Goal: Task Accomplishment & Management: Manage account settings

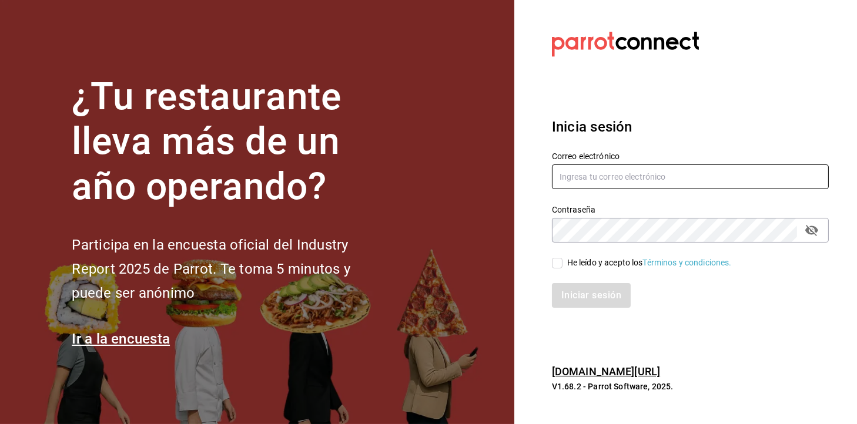
type input "[EMAIL_ADDRESS][DOMAIN_NAME]"
click at [566, 264] on span "He leído y acepto los Términos y condiciones." at bounding box center [646, 263] width 169 height 12
click at [562, 264] on input "He leído y acepto los Términos y condiciones." at bounding box center [557, 263] width 11 height 11
checkbox input "true"
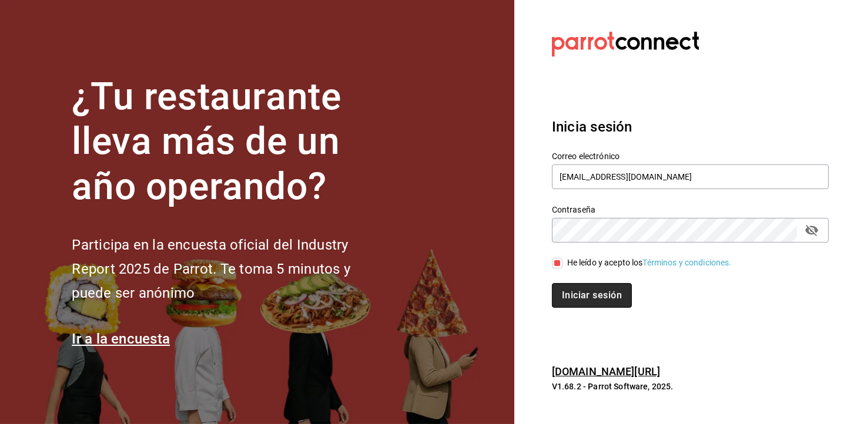
click at [603, 305] on button "Iniciar sesión" at bounding box center [592, 295] width 80 height 25
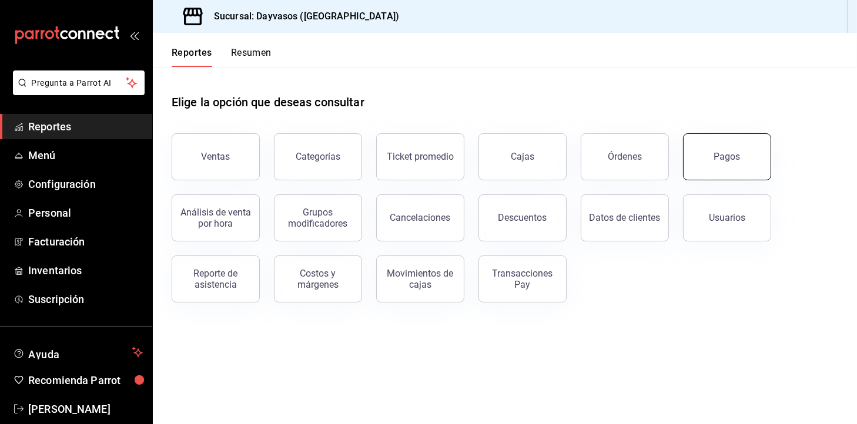
click at [733, 142] on button "Pagos" at bounding box center [727, 156] width 88 height 47
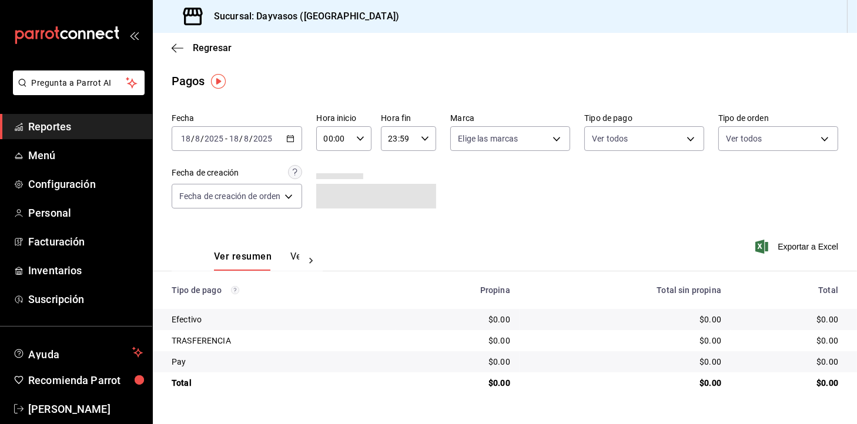
click at [289, 137] on icon "button" at bounding box center [290, 139] width 8 height 8
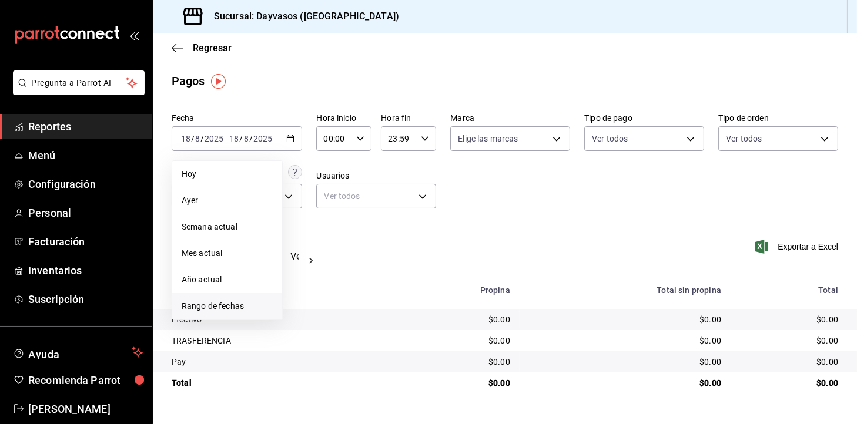
click at [203, 294] on li "Rango de fechas" at bounding box center [227, 306] width 110 height 26
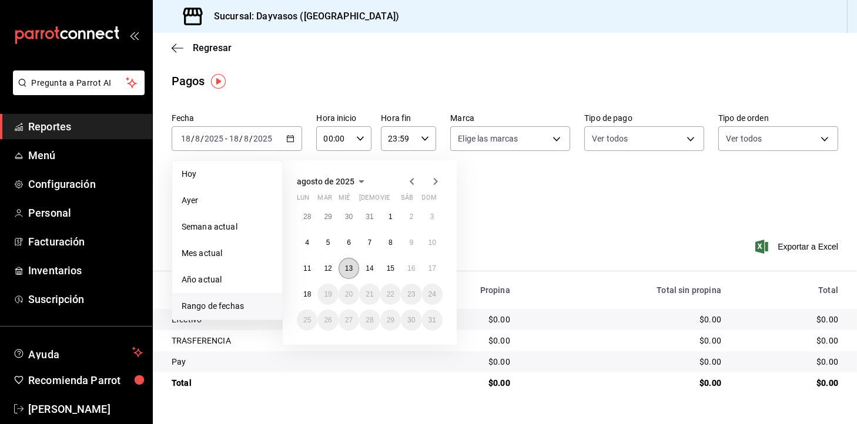
click at [345, 271] on abbr "13" at bounding box center [349, 268] width 8 height 8
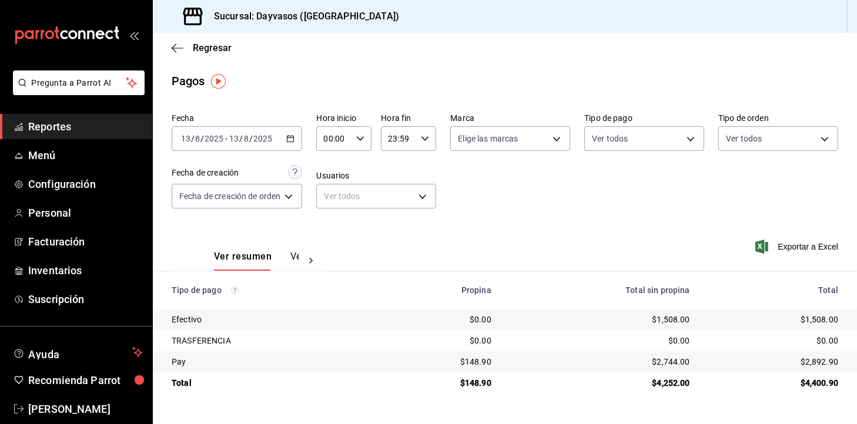
click at [294, 135] on icon "button" at bounding box center [290, 139] width 8 height 8
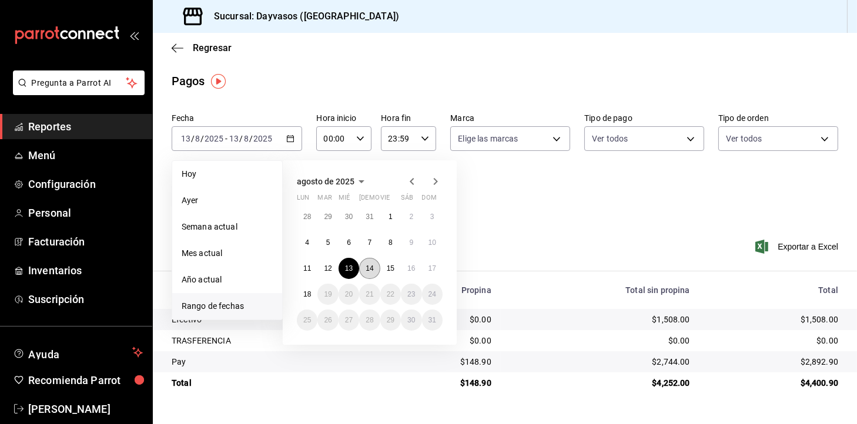
click at [372, 271] on abbr "14" at bounding box center [369, 268] width 8 height 8
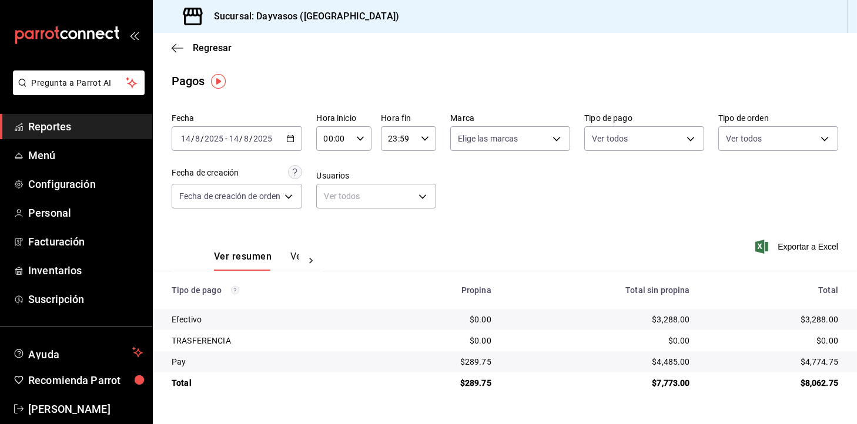
click at [295, 143] on div "2025-08-14 14 / 8 / 2025 - 2025-08-14 14 / 8 / 2025" at bounding box center [237, 138] width 130 height 25
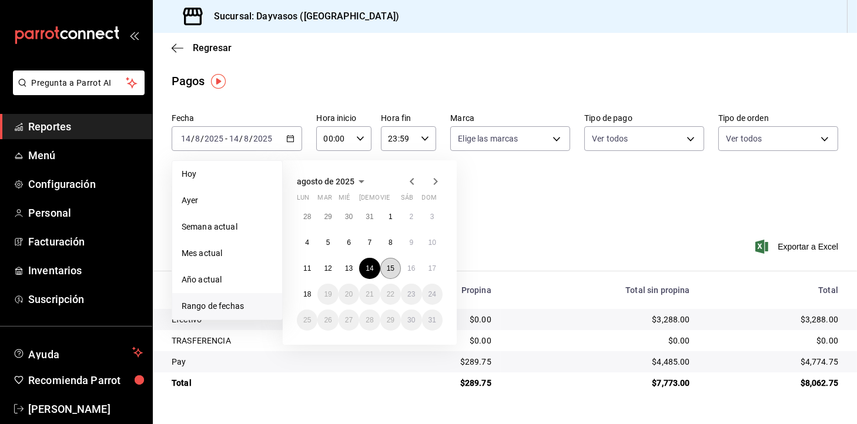
click at [393, 268] on abbr "15" at bounding box center [391, 268] width 8 height 8
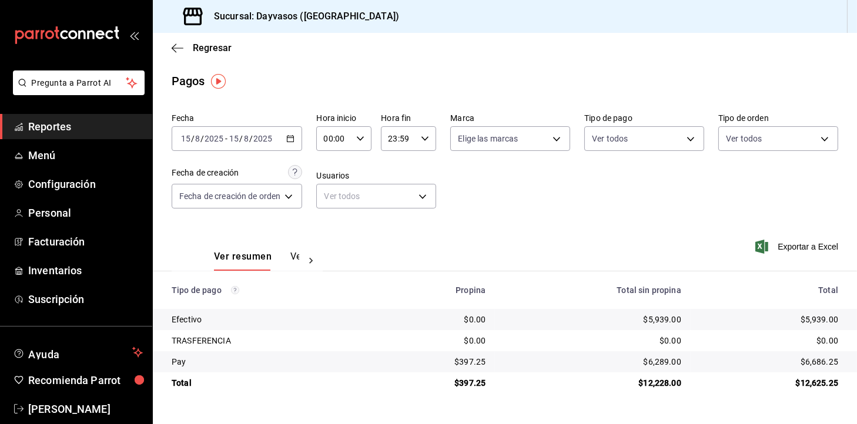
click at [294, 145] on div "2025-08-15 15 / 8 / 2025 - 2025-08-15 15 / 8 / 2025" at bounding box center [237, 138] width 130 height 25
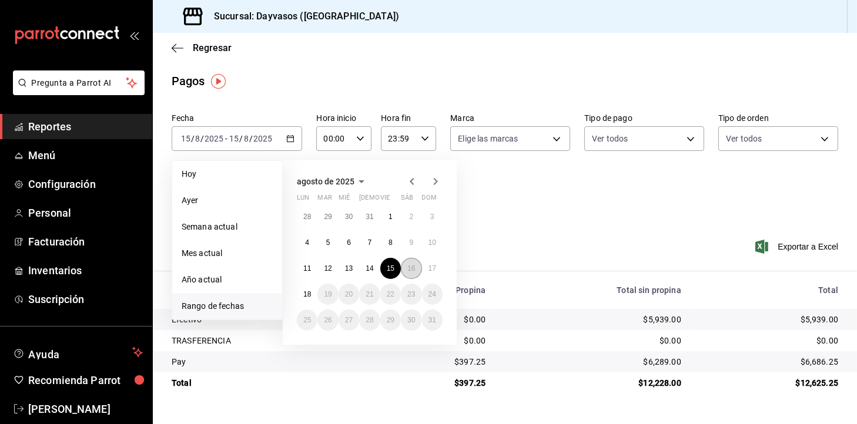
click at [416, 266] on button "16" at bounding box center [411, 268] width 21 height 21
